Goal: Task Accomplishment & Management: Complete application form

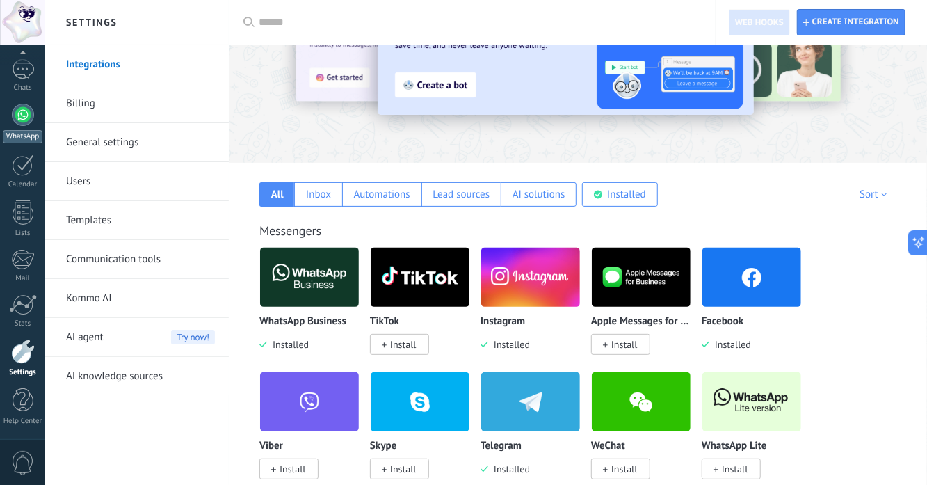
click at [20, 131] on div "WhatsApp" at bounding box center [23, 136] width 40 height 13
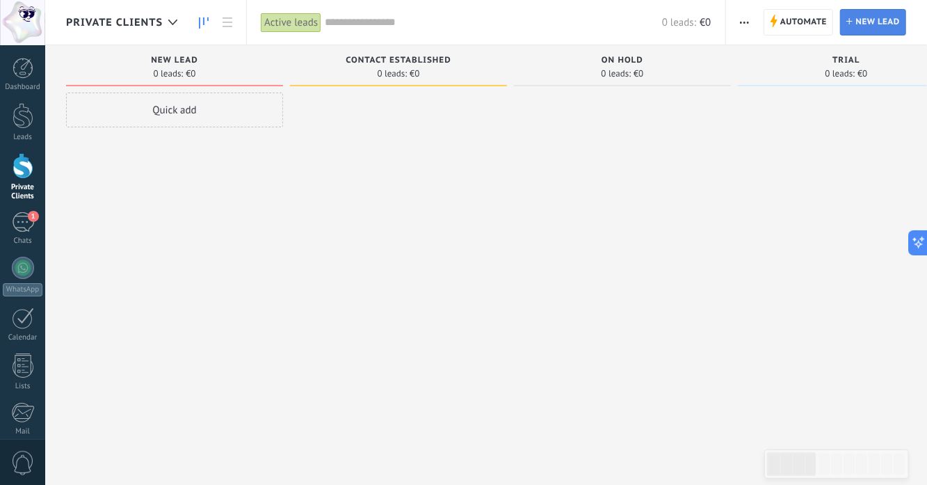
click at [862, 22] on span "New lead" at bounding box center [878, 22] width 44 height 25
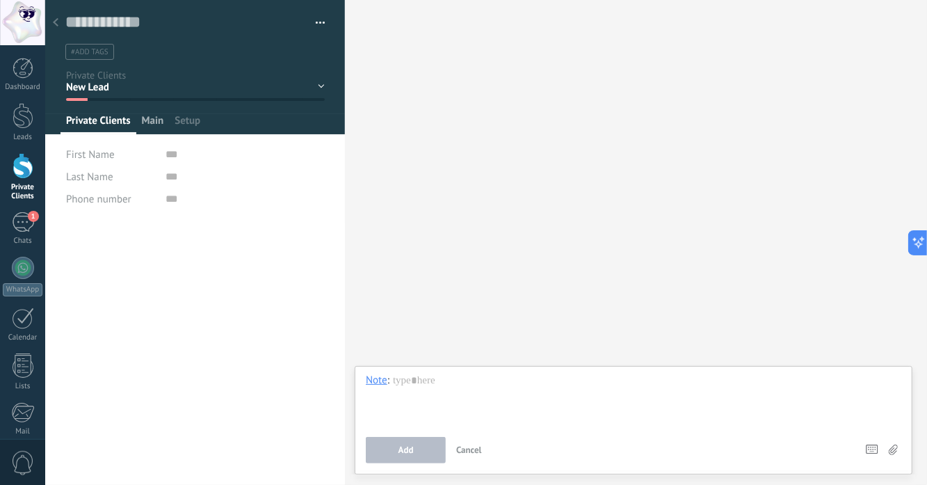
click at [152, 124] on span "Main" at bounding box center [153, 124] width 22 height 20
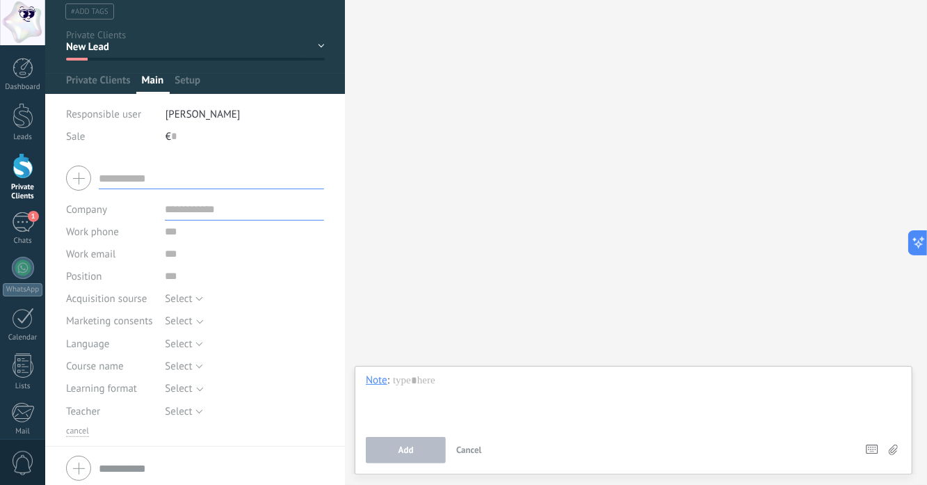
scroll to position [46, 0]
